Goal: Transaction & Acquisition: Purchase product/service

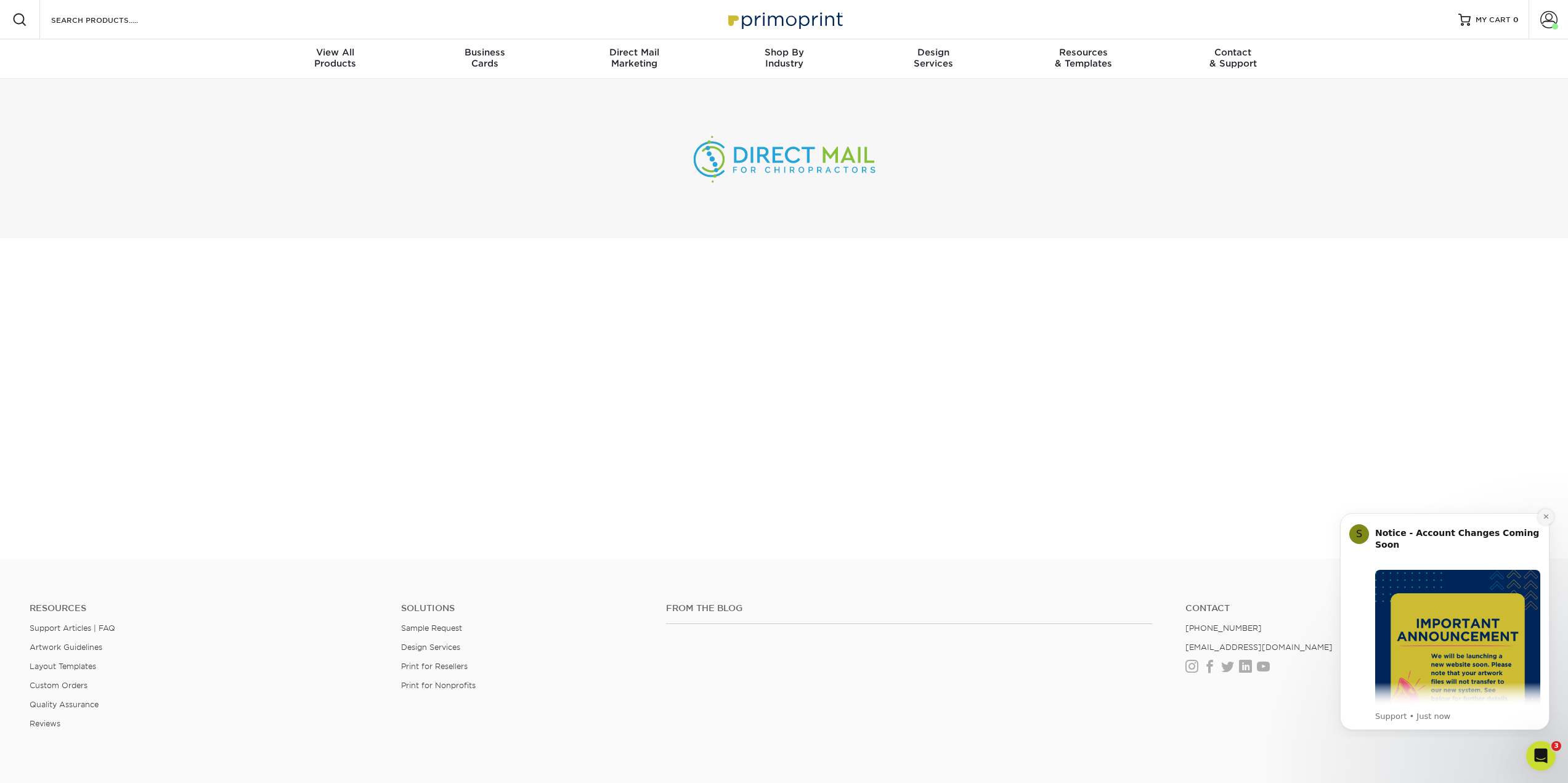
click at [1539, 520] on button "Dismiss notification" at bounding box center [1546, 517] width 16 height 16
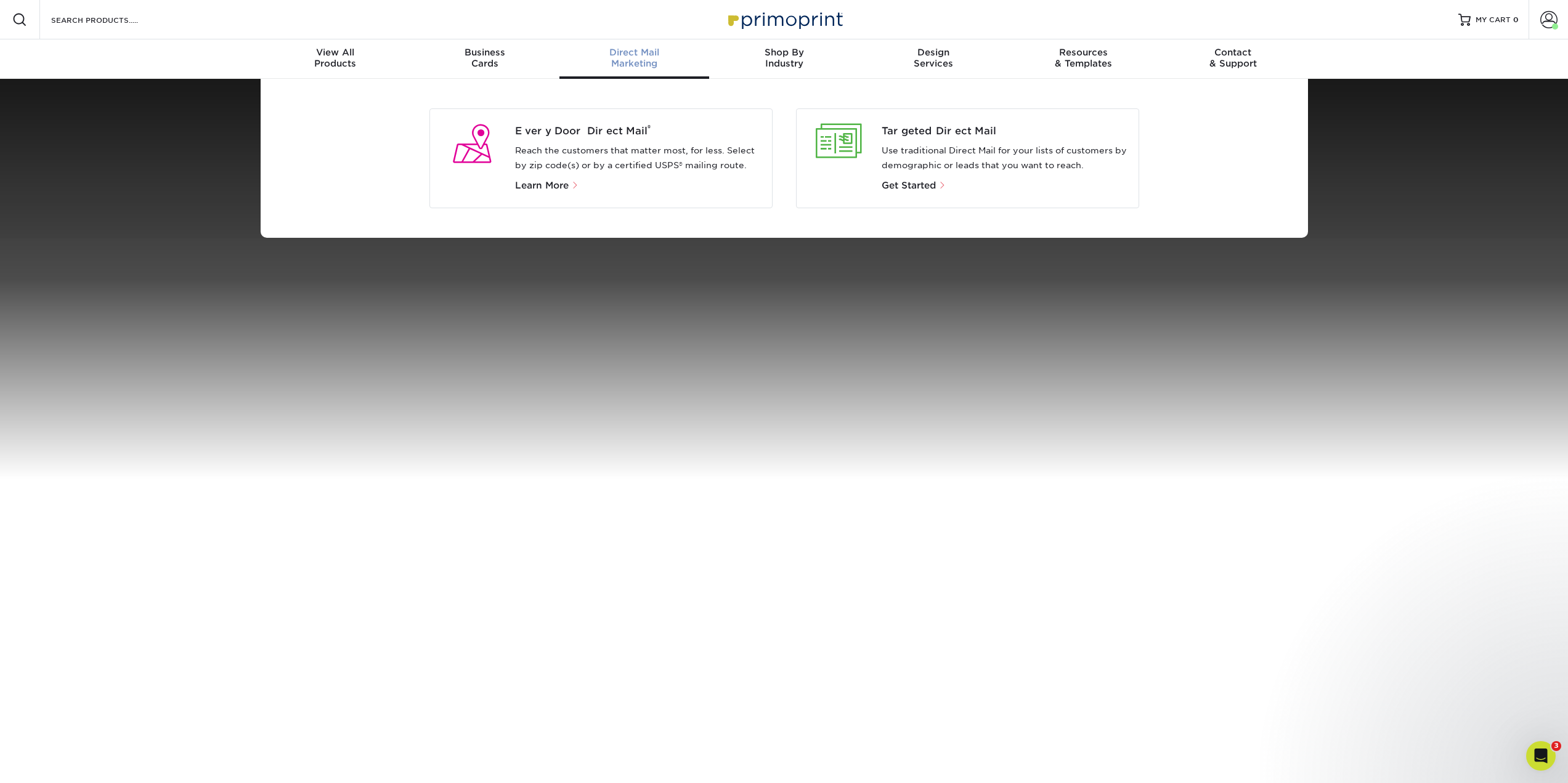
click at [635, 171] on p "Reach the customers that matter most, for less. Select by zip code(s) or by a c…" at bounding box center [638, 158] width 247 height 30
click at [564, 131] on span "Every Door Direct Mail ®" at bounding box center [638, 131] width 247 height 15
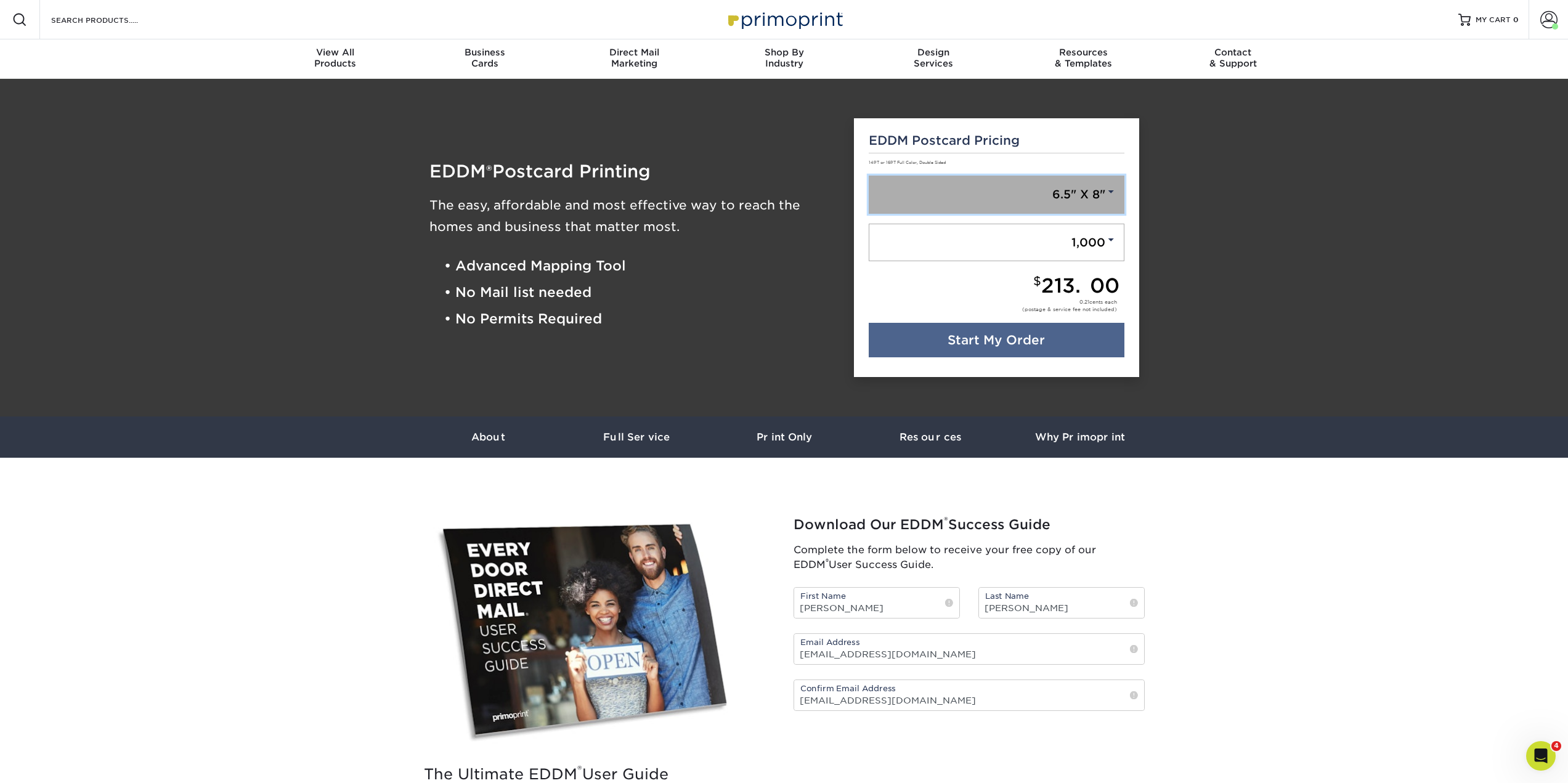
click at [1069, 183] on link "6.5" X 8"" at bounding box center [996, 194] width 255 height 38
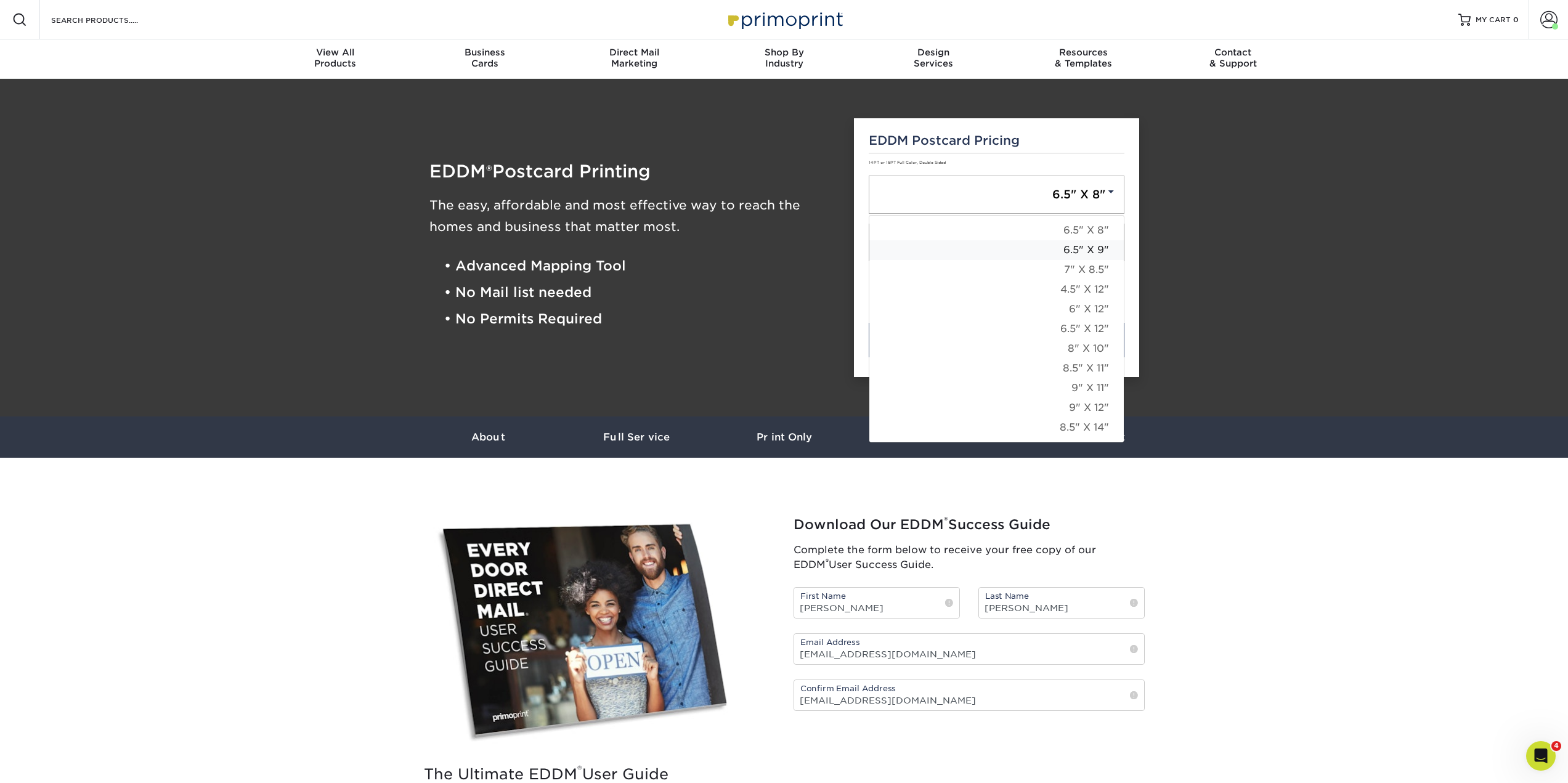
click at [1101, 250] on link "6.5" X 9"" at bounding box center [996, 250] width 255 height 20
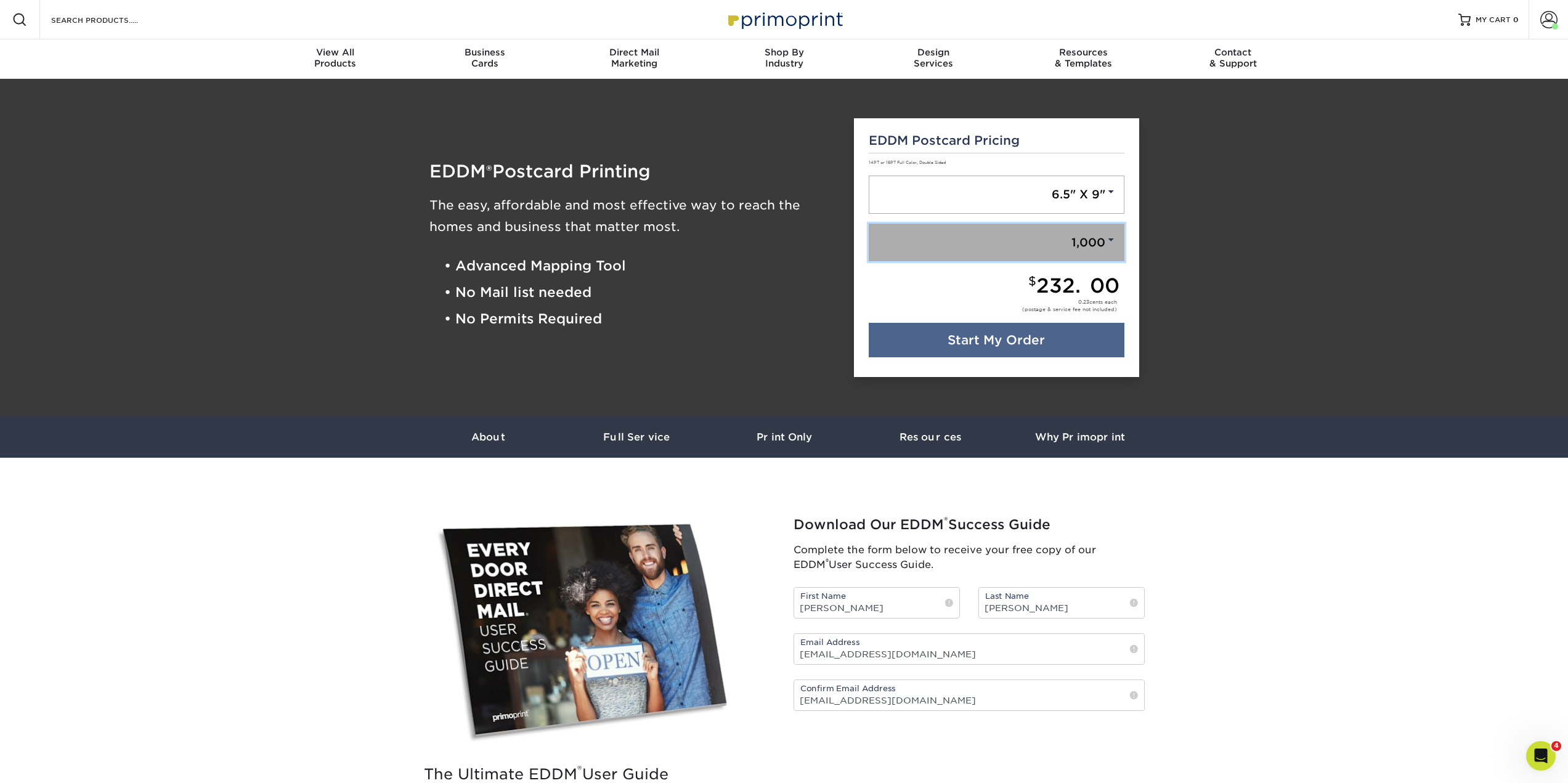
click at [1091, 253] on link "1,000" at bounding box center [996, 242] width 255 height 38
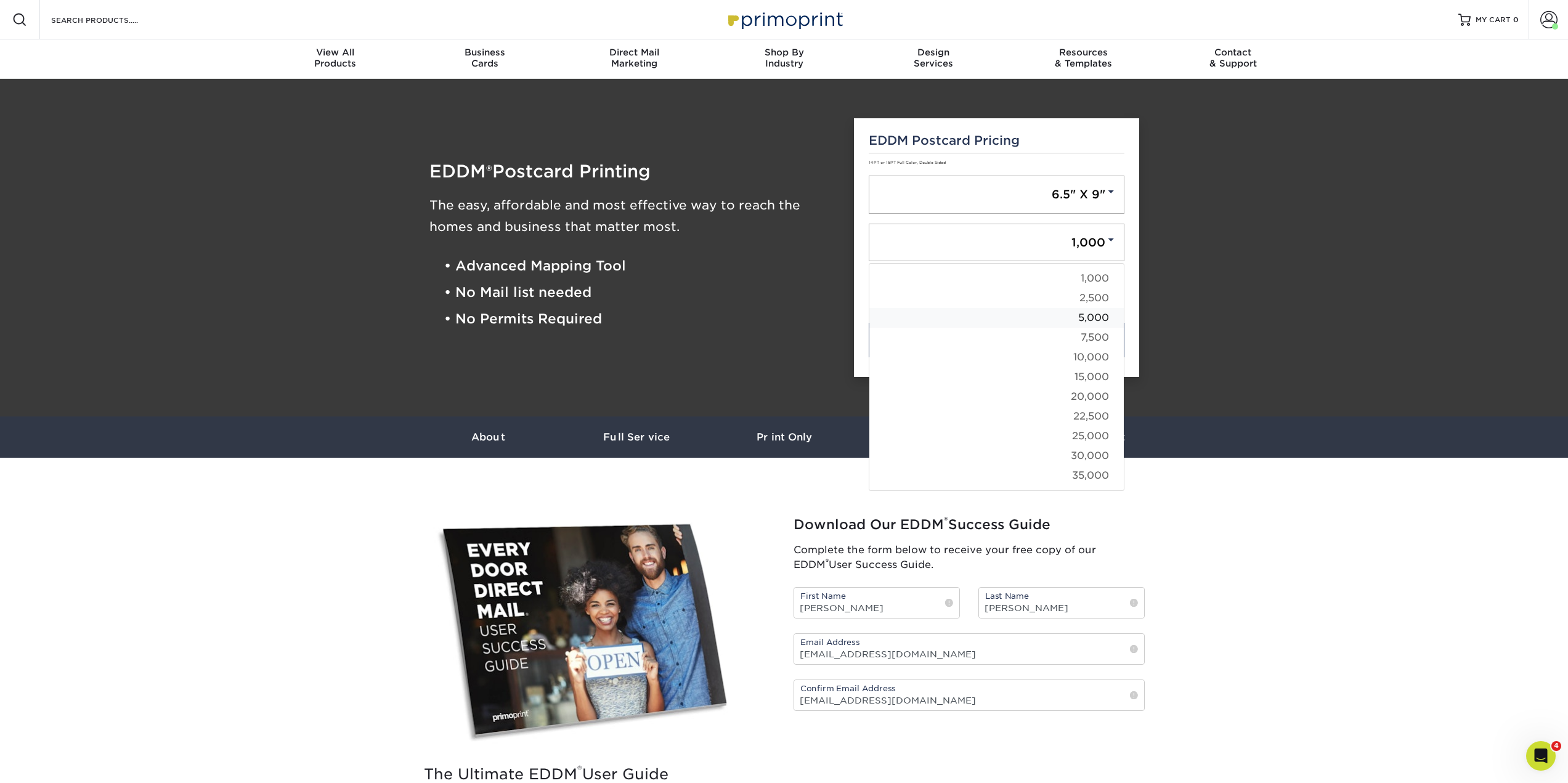
click at [1092, 322] on link "5,000" at bounding box center [996, 318] width 255 height 20
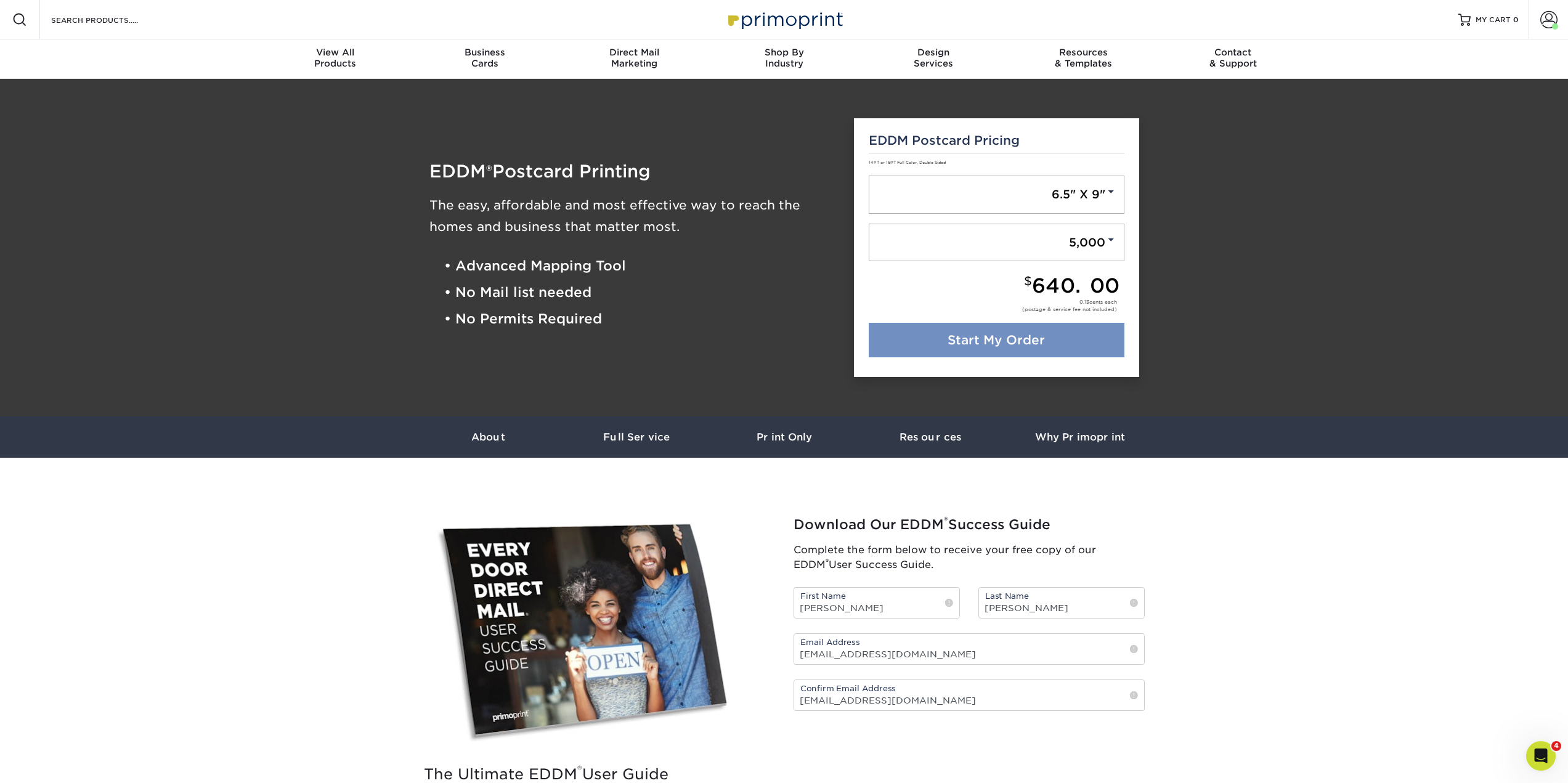
click at [1091, 334] on link "Start My Order" at bounding box center [996, 340] width 255 height 34
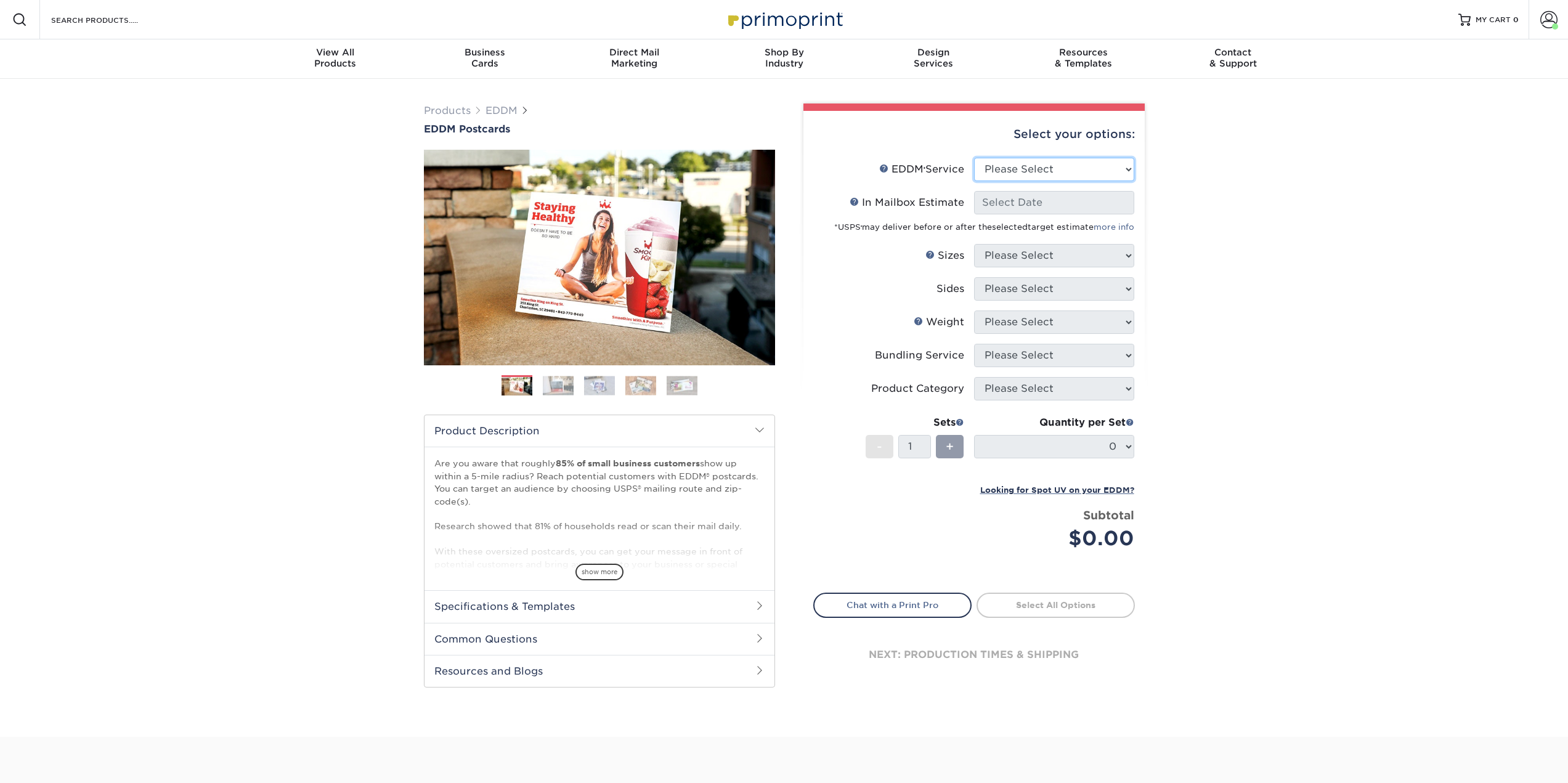
click at [1054, 173] on select "Please Select Full Service Print Only" at bounding box center [1054, 169] width 160 height 24
select select "full_service"
click at [974, 157] on select "Please Select Full Service Print Only" at bounding box center [1054, 169] width 160 height 24
select select "-1"
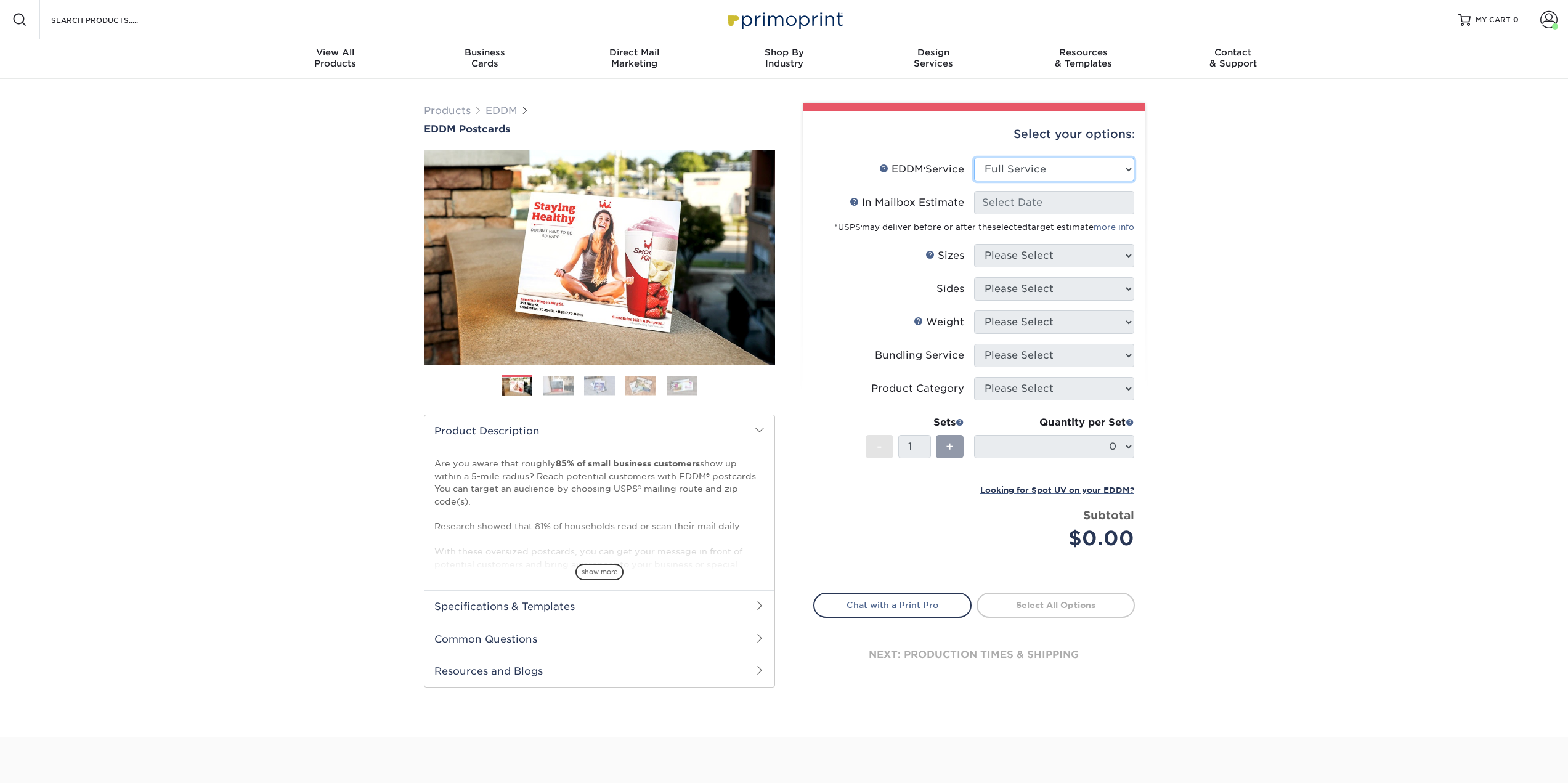
select select "-1"
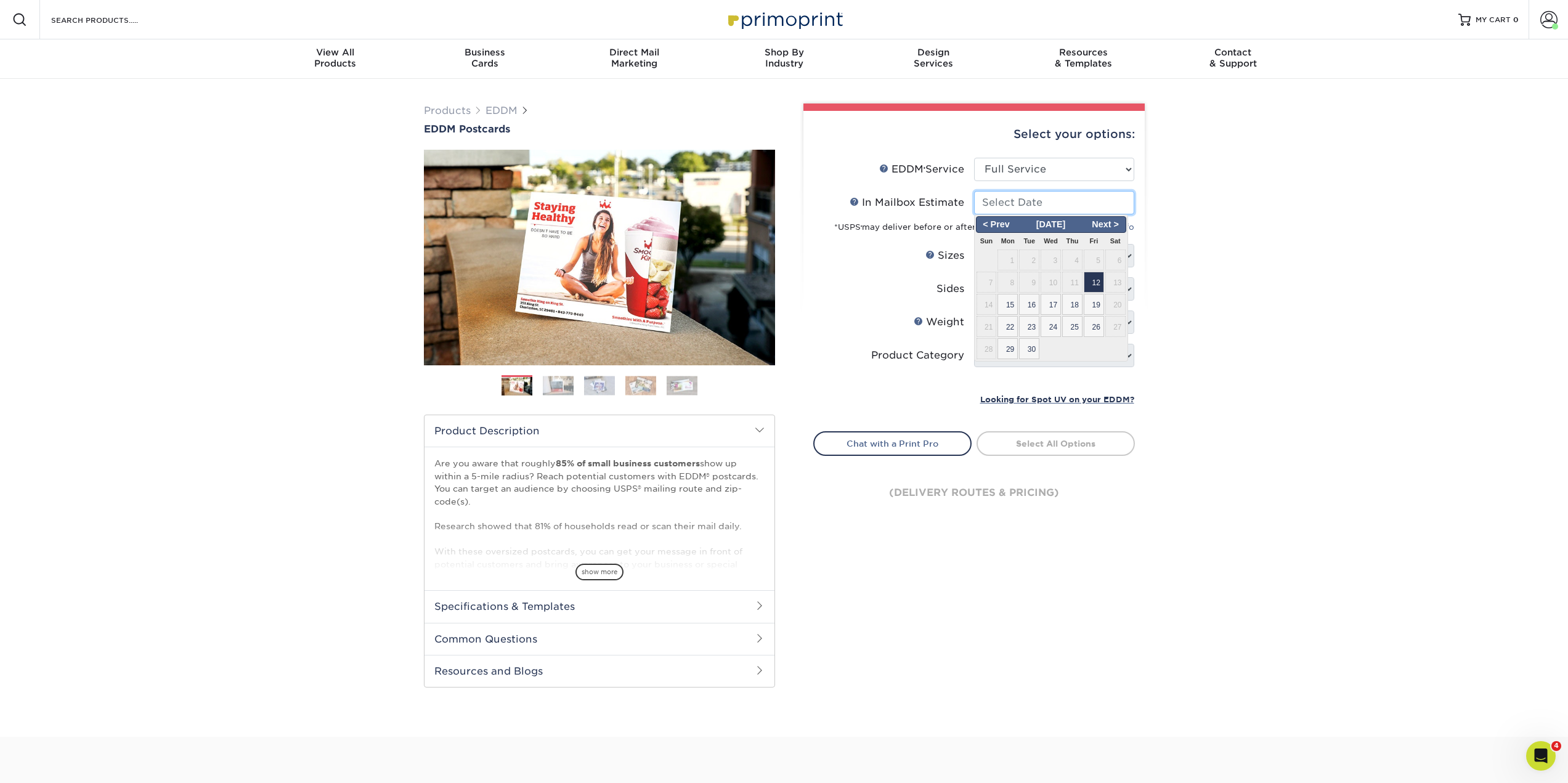
click at [1062, 207] on input "In Mailbox Estimate Help In Mailbox Estimate" at bounding box center [1054, 203] width 160 height 24
click at [1116, 223] on span "Next >" at bounding box center [1105, 225] width 38 height 13
click at [1007, 221] on span "< Prev" at bounding box center [996, 225] width 38 height 13
click at [1107, 223] on span "Next >" at bounding box center [1105, 225] width 38 height 13
click at [997, 229] on span "< Prev" at bounding box center [996, 225] width 38 height 13
